Goal: Task Accomplishment & Management: Use online tool/utility

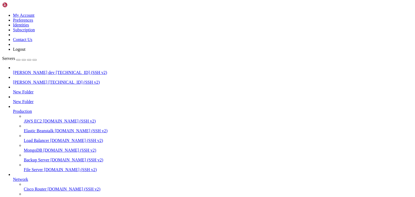
click at [23, 80] on span "[PERSON_NAME]" at bounding box center [30, 82] width 34 height 5
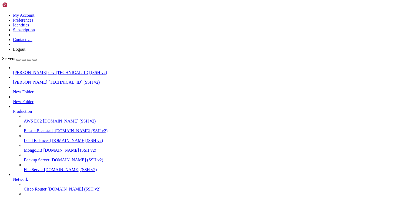
scroll to position [63, 0]
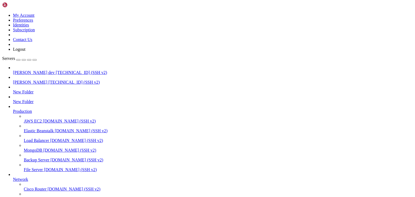
type input "/public_html/storage/logs"
